Goal: Task Accomplishment & Management: Manage account settings

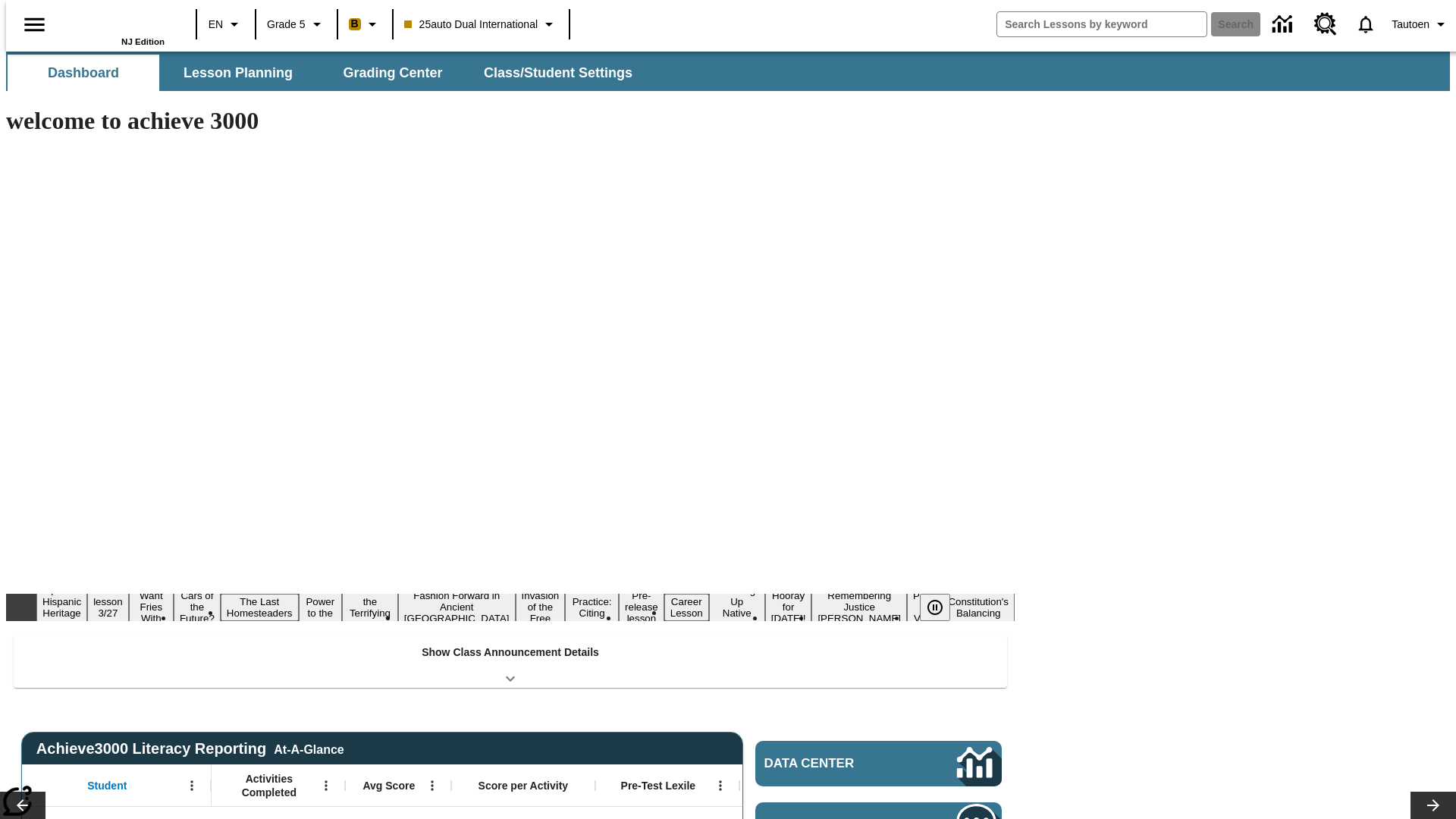
type input "-1"
click at [550, 73] on span "Class/Student Settings" at bounding box center [558, 73] width 149 height 17
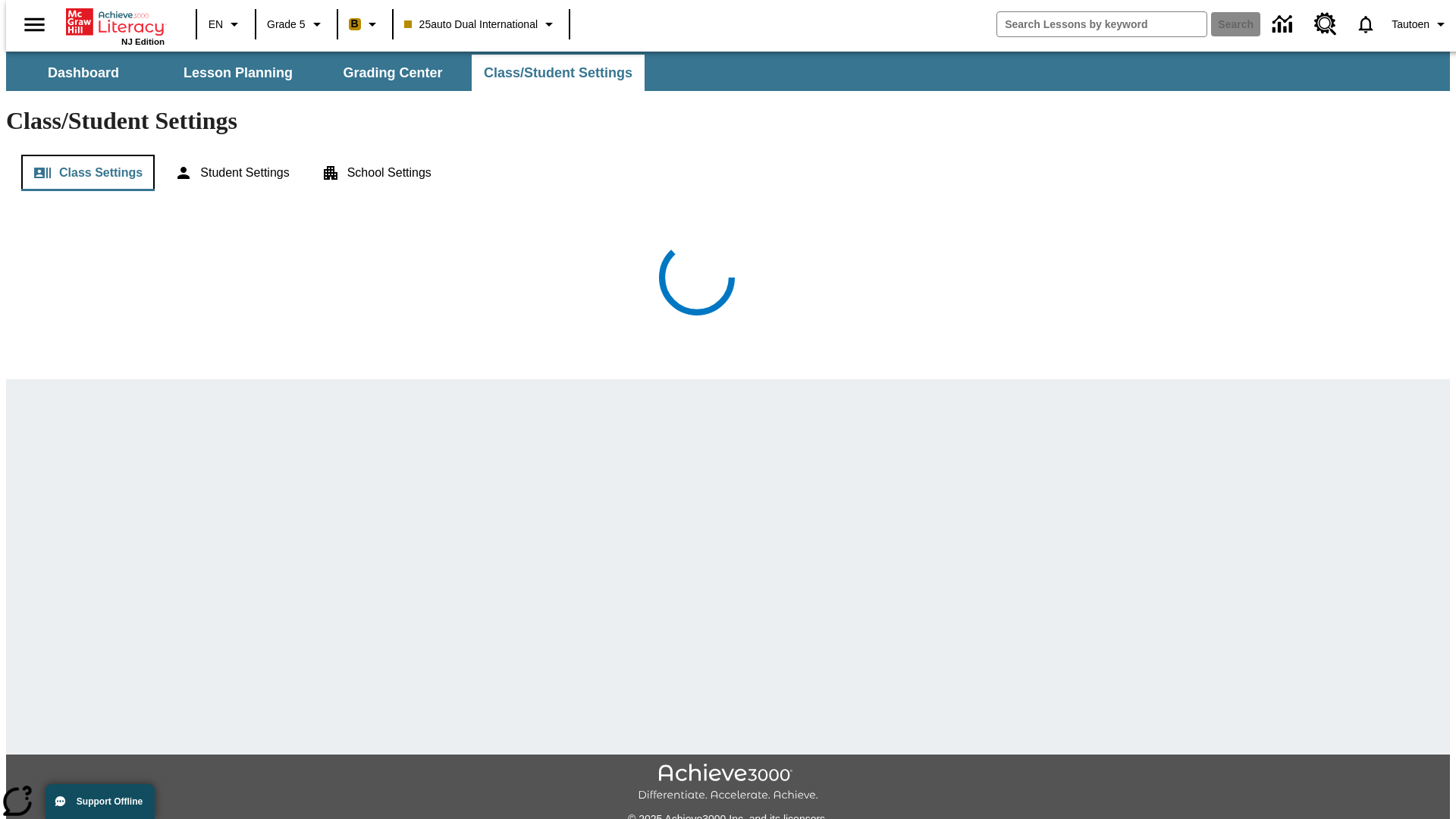
click at [82, 155] on button "Class Settings" at bounding box center [88, 173] width 133 height 37
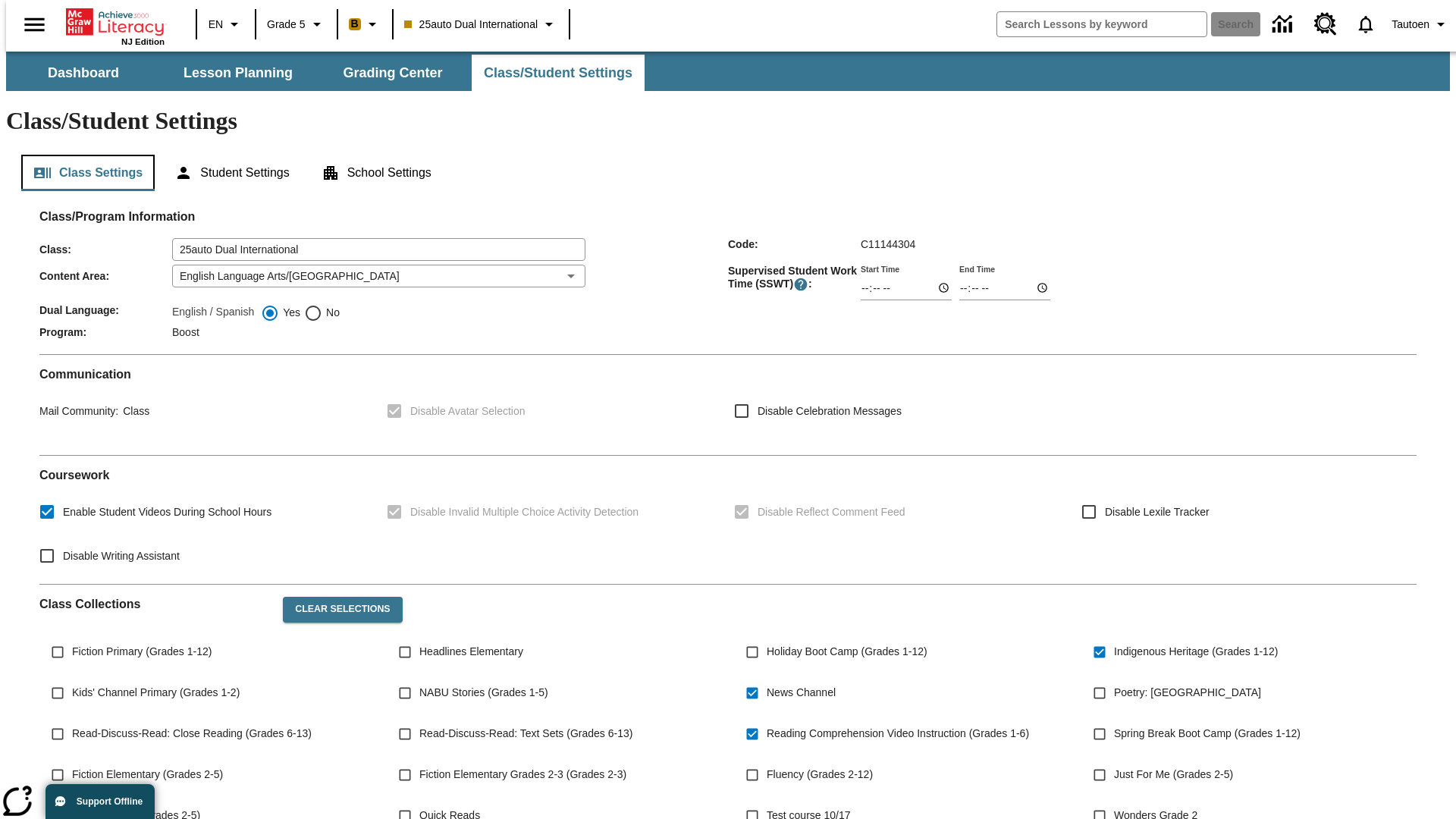
click at [82, 155] on button "Class Settings" at bounding box center [88, 173] width 133 height 37
click at [322, 305] on span "No" at bounding box center [331, 313] width 17 height 16
click at [322, 304] on input "No" at bounding box center [313, 313] width 18 height 18
radio input "true"
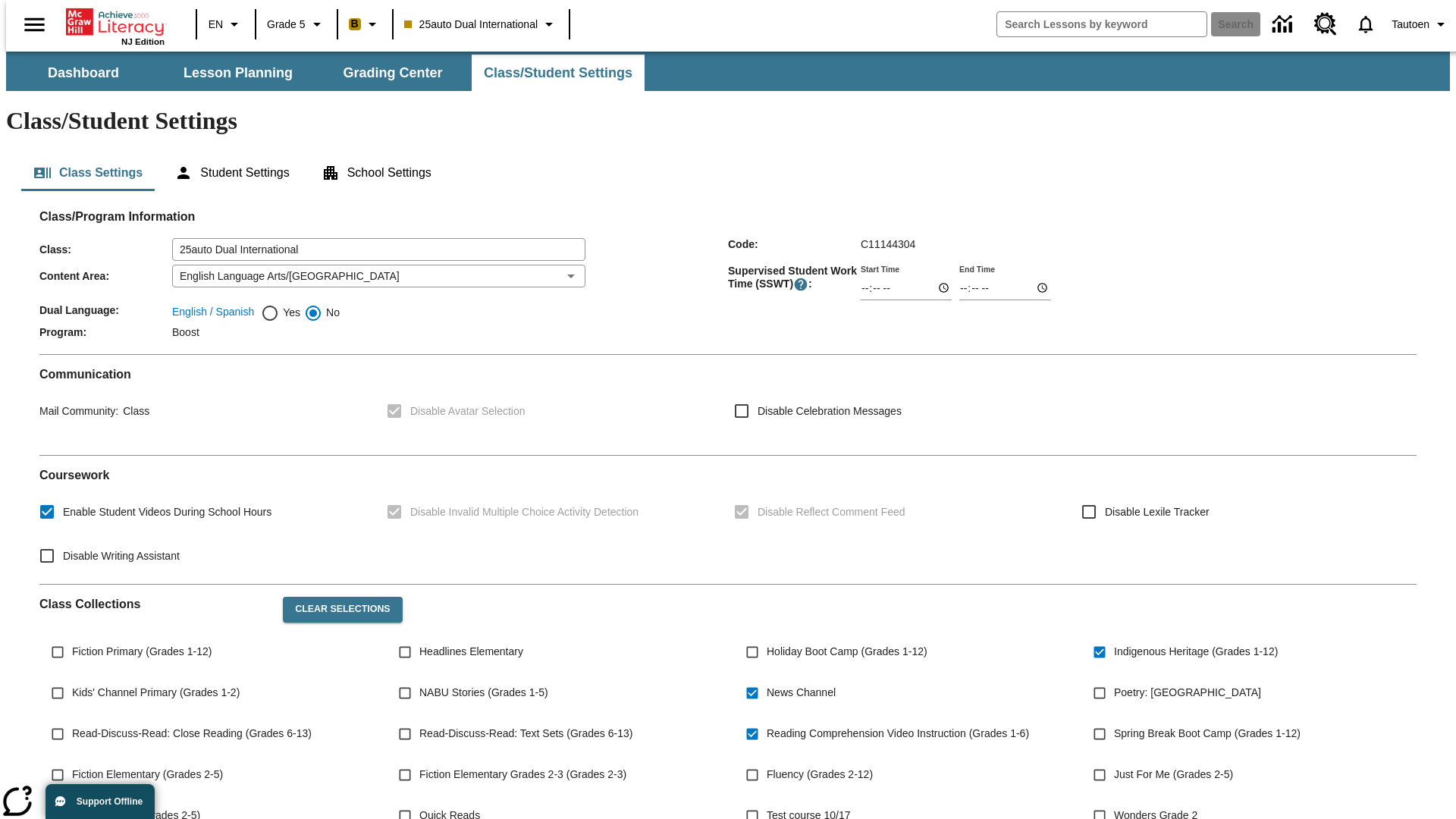
scroll to position [222, 0]
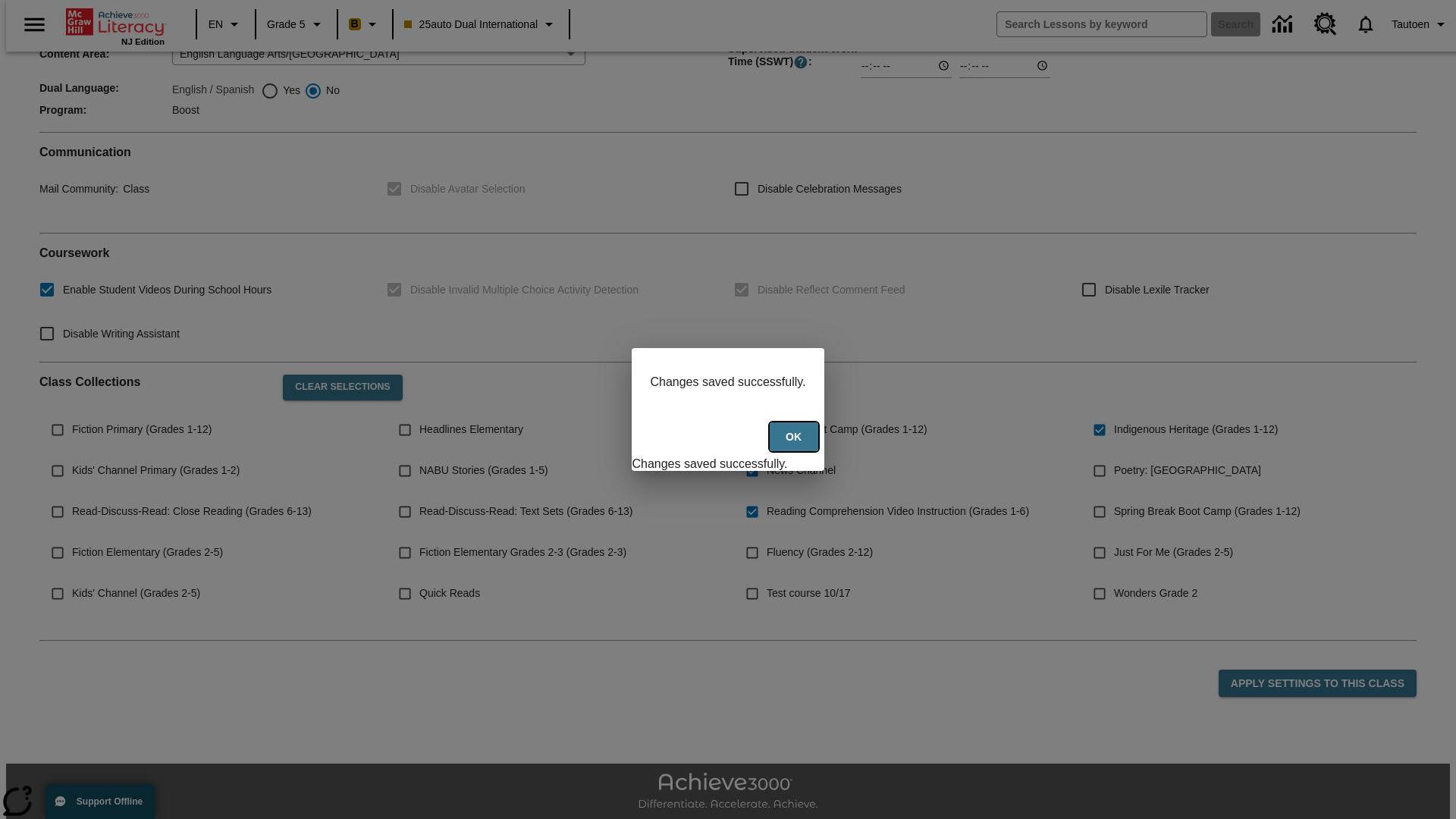
click at [796, 446] on button "Ok" at bounding box center [794, 437] width 48 height 29
